Goal: Task Accomplishment & Management: Manage account settings

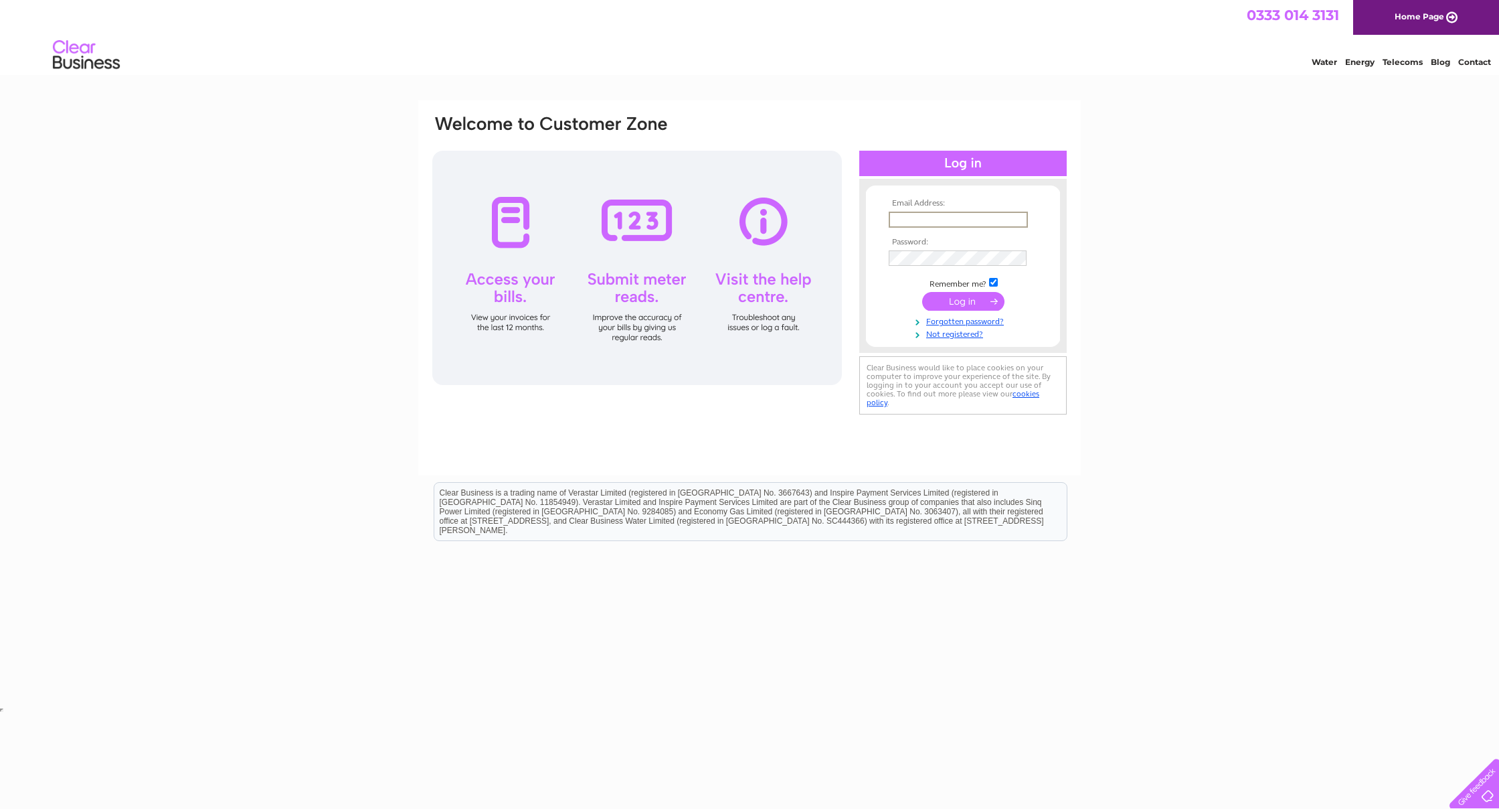
click at [535, 225] on input "text" at bounding box center [958, 220] width 139 height 16
click at [535, 222] on input "text" at bounding box center [958, 220] width 139 height 16
type input "leysdownbakery@aol.com"
click at [535, 306] on input "submit" at bounding box center [963, 299] width 82 height 19
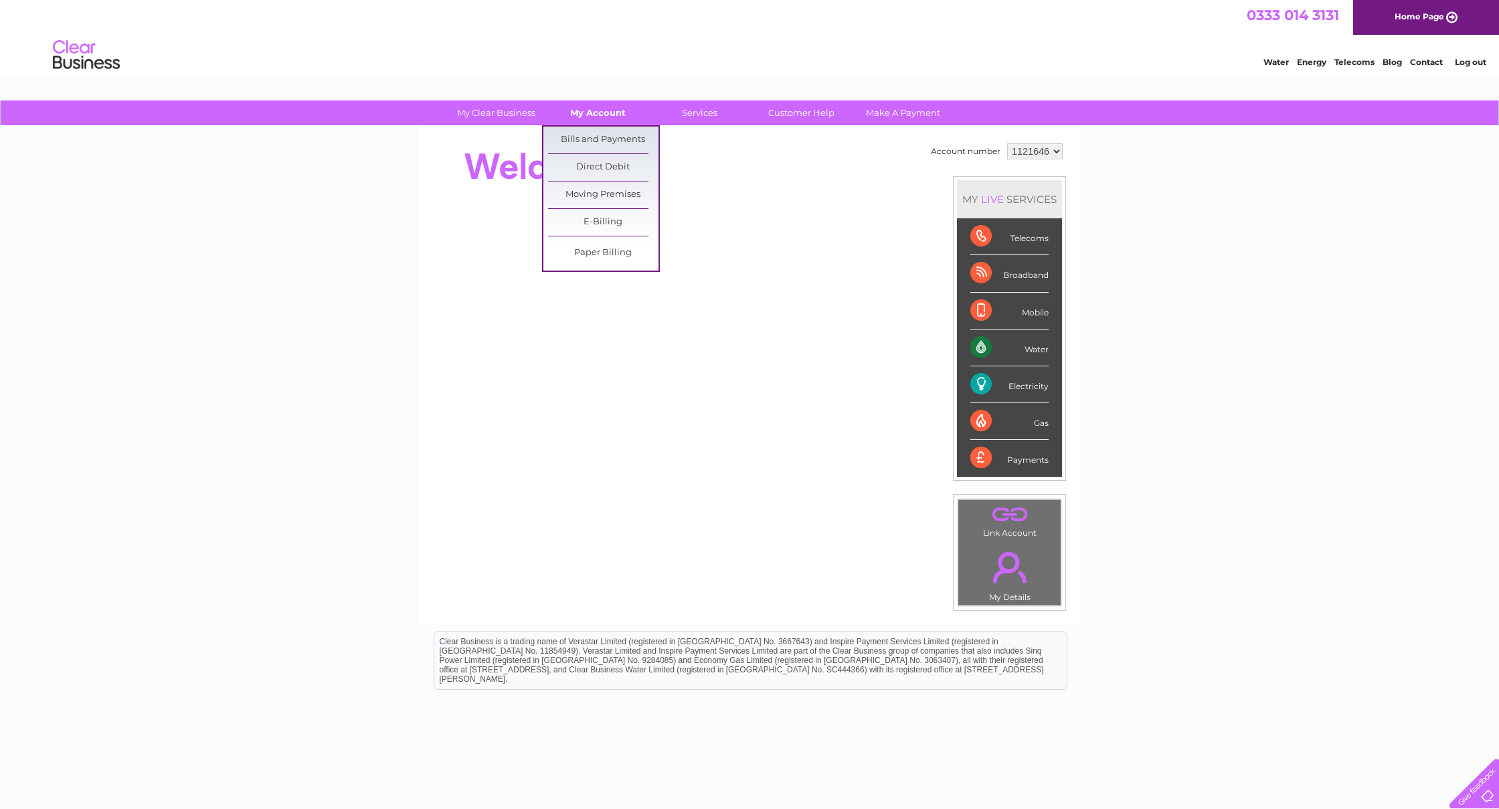
click at [606, 117] on link "My Account" at bounding box center [598, 112] width 110 height 25
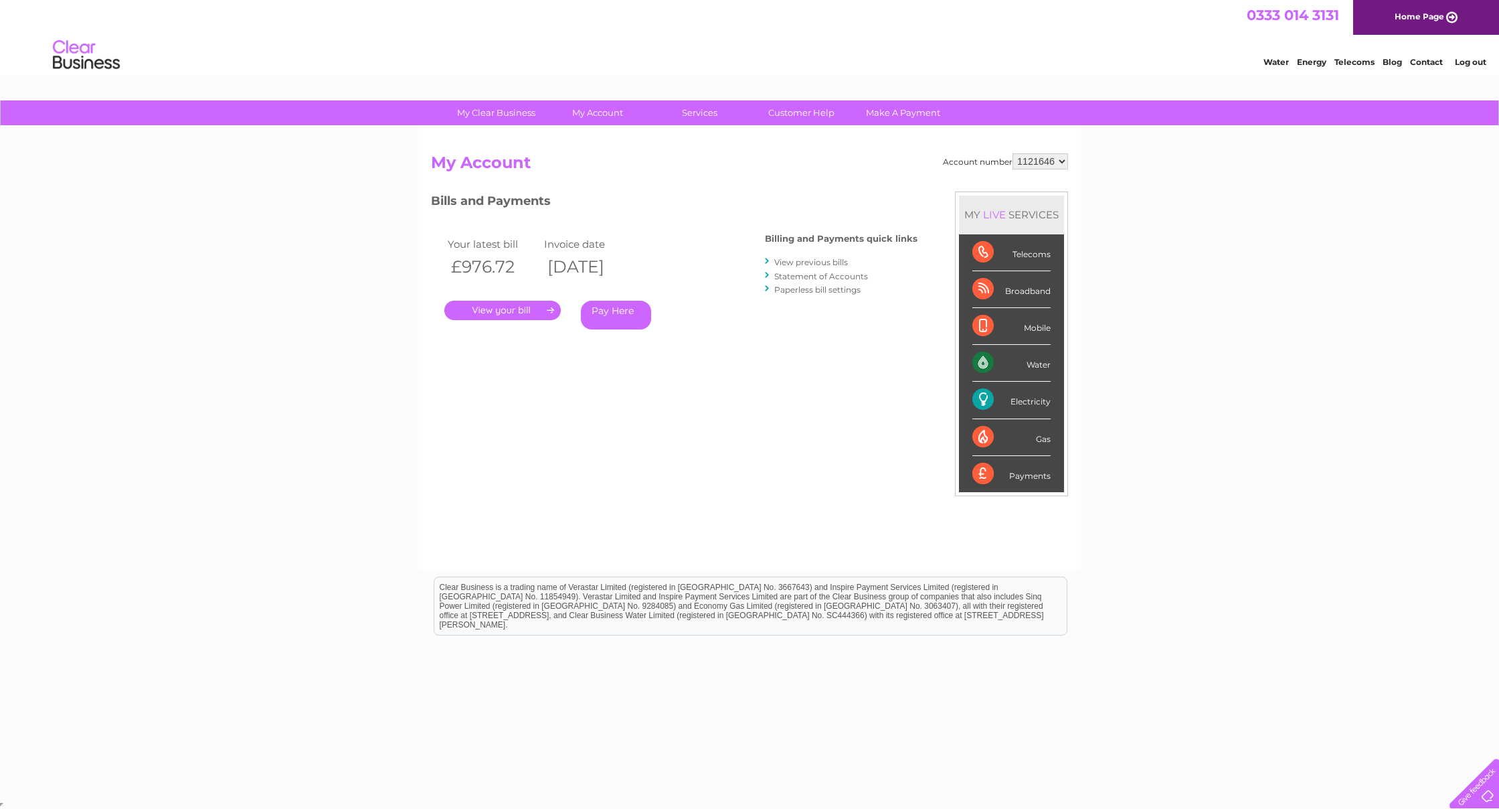
click at [1471, 63] on link "Log out" at bounding box center [1470, 62] width 31 height 10
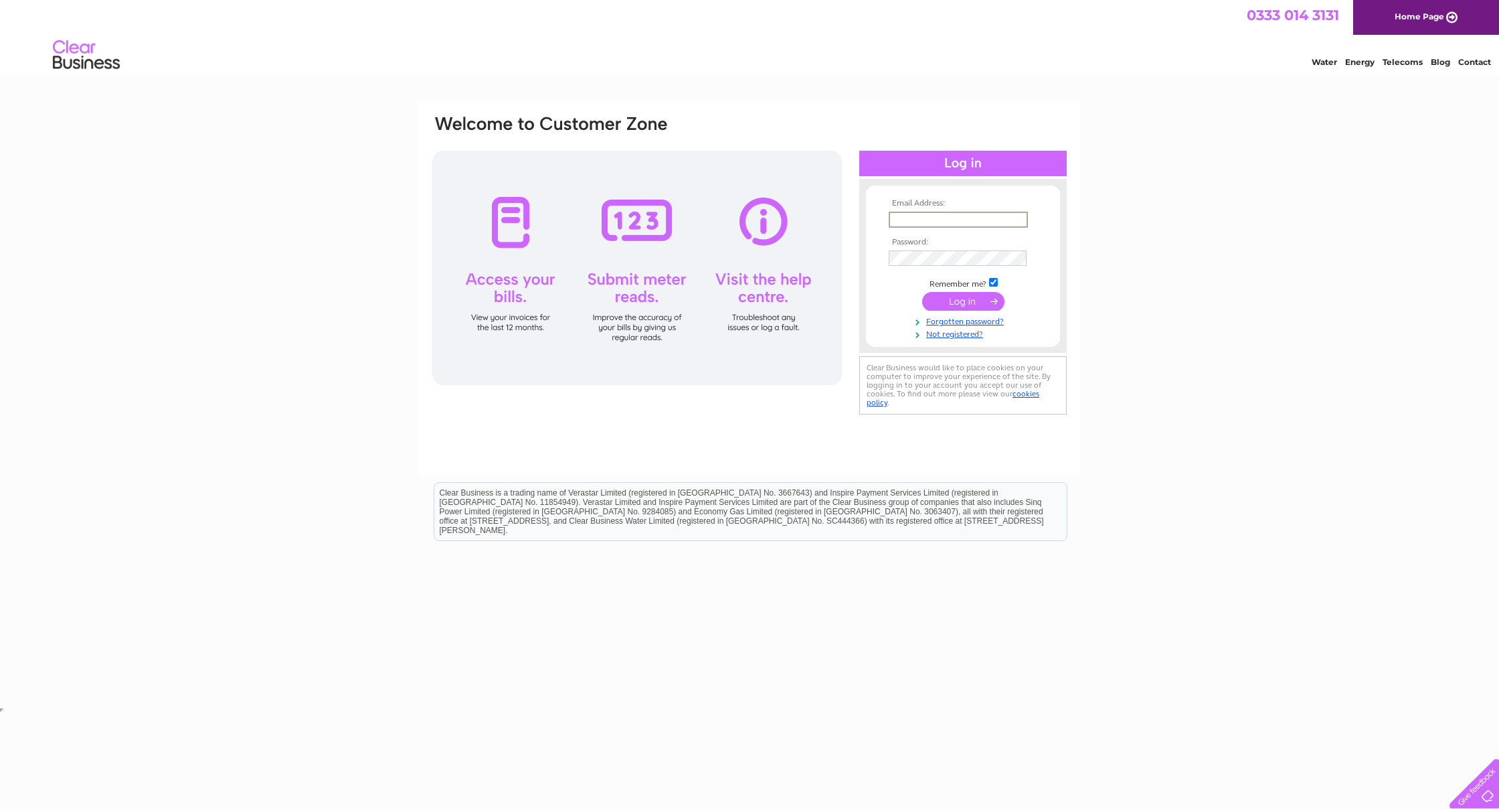
click at [1018, 222] on input "text" at bounding box center [958, 220] width 139 height 16
type input "boycesbakery@icloud.com"
click at [976, 307] on input "submit" at bounding box center [963, 301] width 82 height 19
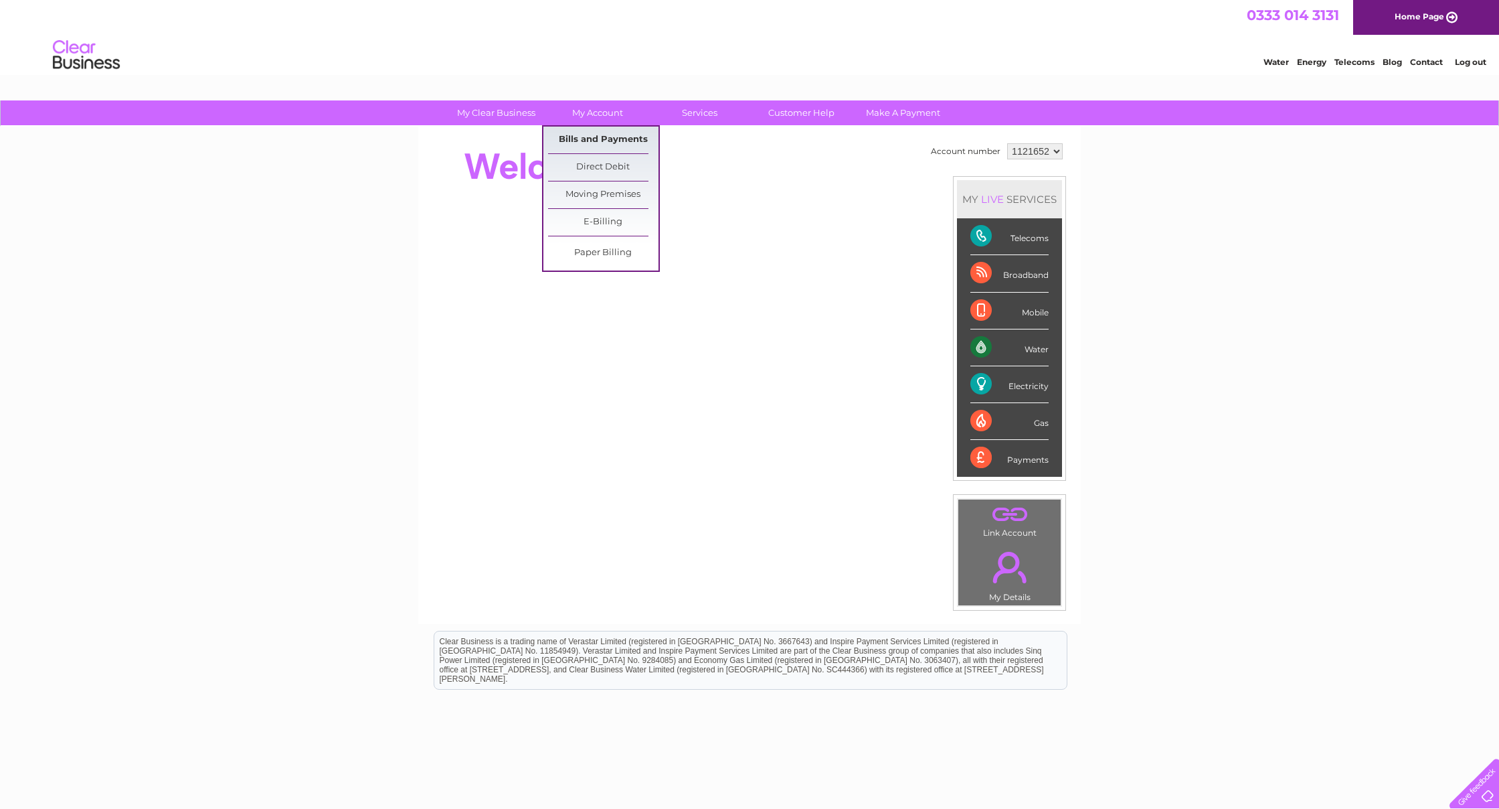
click at [612, 143] on link "Bills and Payments" at bounding box center [603, 140] width 110 height 27
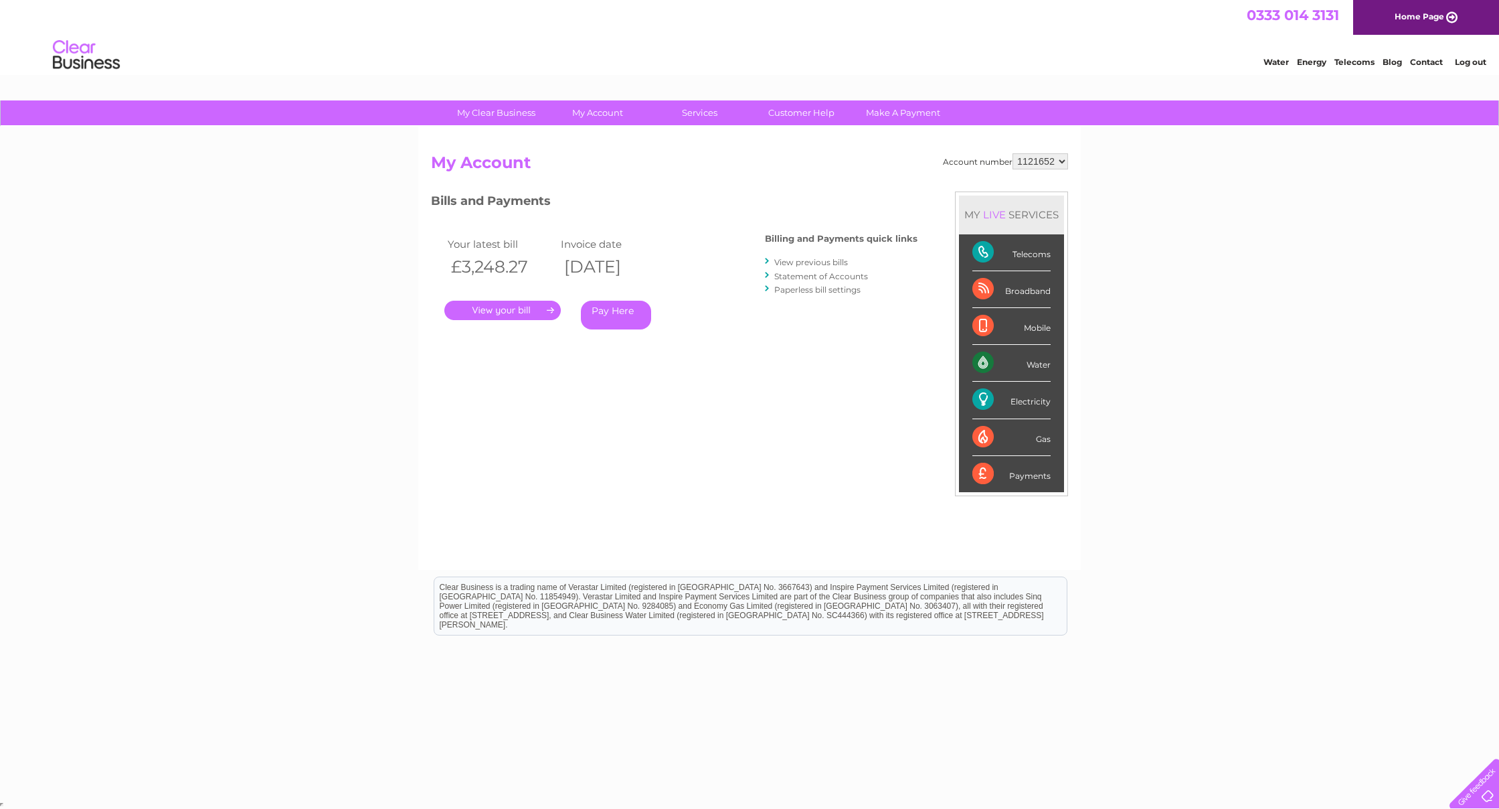
click at [823, 261] on link "View previous bills" at bounding box center [811, 262] width 74 height 10
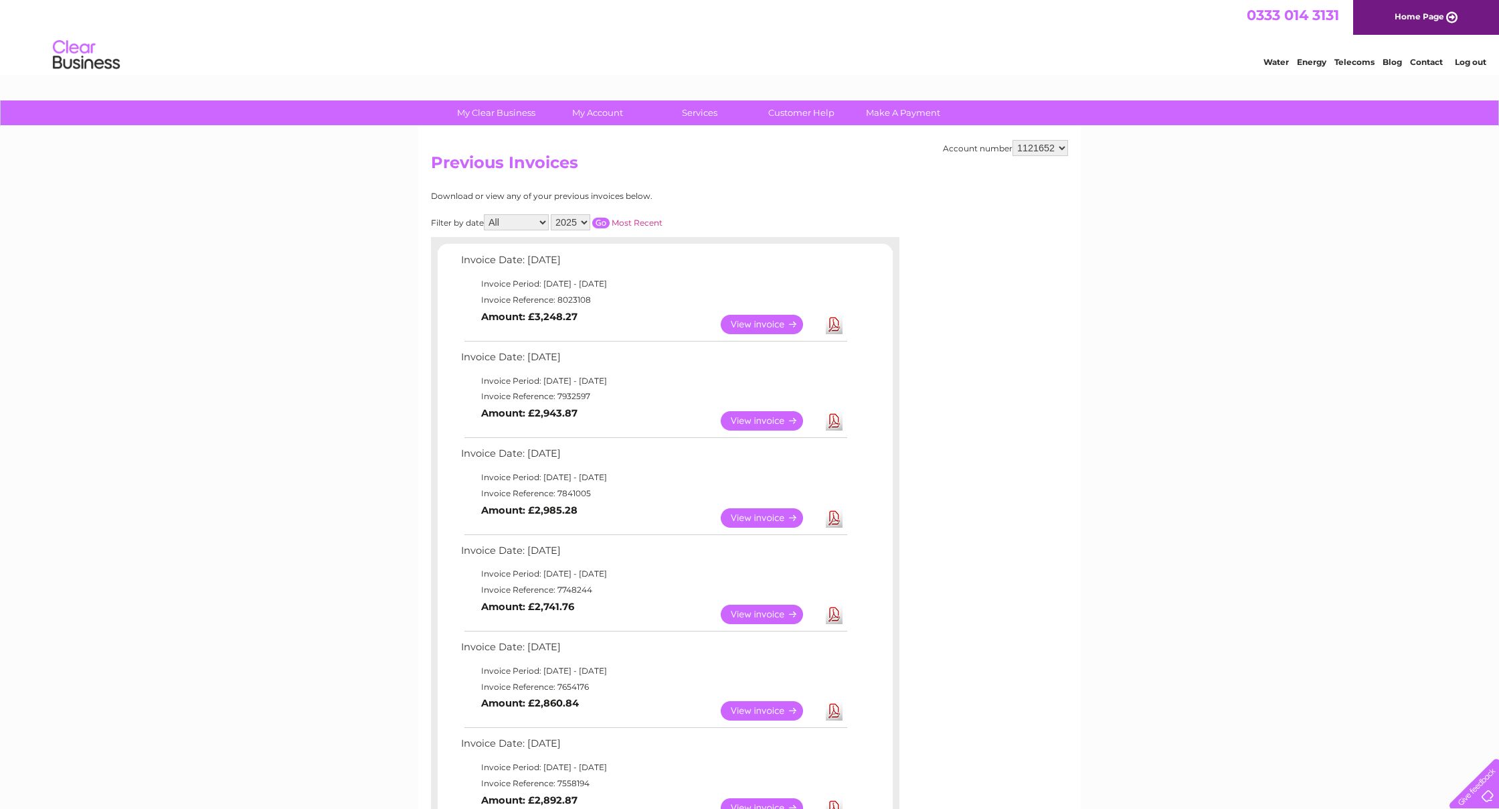
click at [835, 423] on link "Download" at bounding box center [834, 420] width 17 height 19
